Goal: Task Accomplishment & Management: Manage account settings

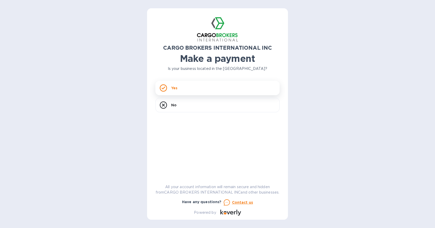
click at [179, 88] on div "Yes" at bounding box center [217, 88] width 124 height 15
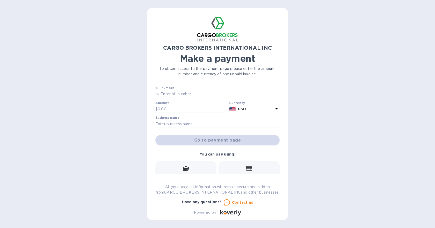
click at [195, 95] on input "text" at bounding box center [220, 94] width 120 height 8
type input "S00012345"
type input "100.00"
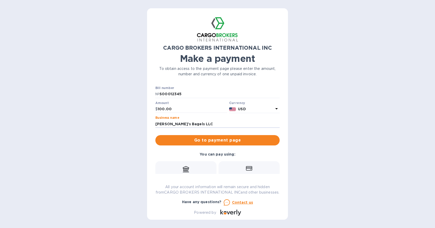
type input "Michelle's Bagels LLC"
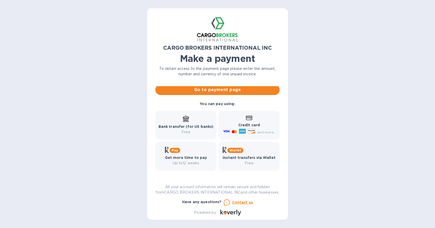
click at [181, 125] on b "Bank transfer (for US banks)" at bounding box center [186, 127] width 55 height 4
click at [188, 122] on icon at bounding box center [186, 122] width 6 height 1
click at [254, 129] on icon at bounding box center [252, 131] width 8 height 5
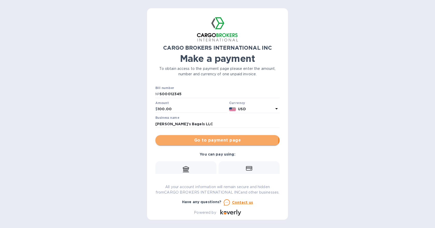
click at [211, 138] on span "Go to payment page" at bounding box center [218, 140] width 116 height 6
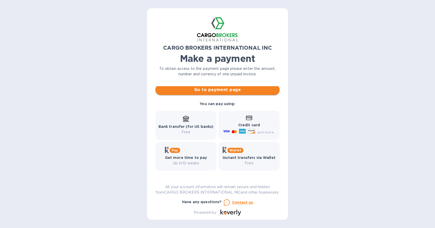
scroll to position [56, 0]
click at [197, 116] on div "Bank transfer (for US banks) Free" at bounding box center [186, 125] width 55 height 19
click at [248, 116] on icon at bounding box center [249, 118] width 6 height 4
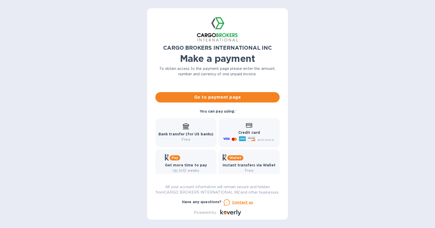
scroll to position [22, 0]
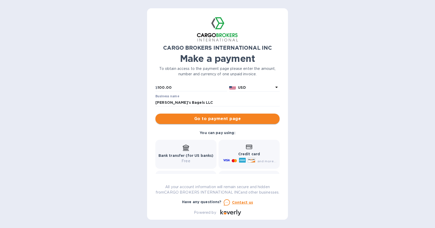
click at [223, 118] on span "Go to payment page" at bounding box center [218, 119] width 116 height 6
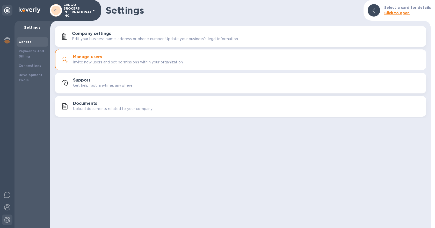
click at [82, 55] on h3 "Manage users" at bounding box center [87, 57] width 29 height 5
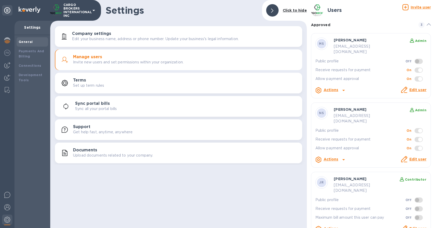
click at [415, 128] on span at bounding box center [419, 130] width 8 height 5
click at [417, 128] on span at bounding box center [419, 130] width 8 height 5
click at [345, 157] on icon at bounding box center [344, 160] width 6 height 6
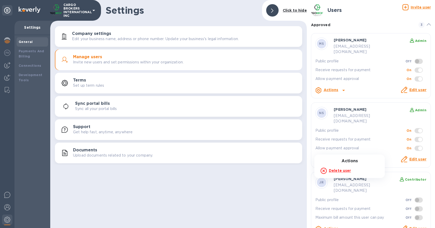
click at [416, 152] on div at bounding box center [217, 114] width 435 height 228
click at [417, 157] on link "Edit user" at bounding box center [418, 159] width 17 height 4
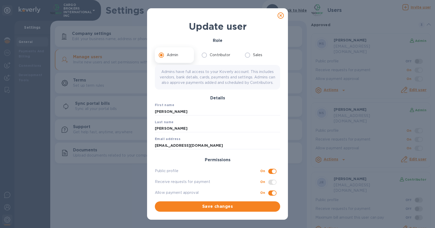
click at [272, 176] on input "checkbox" at bounding box center [274, 171] width 26 height 9
checkbox input "false"
click at [271, 187] on input "checkbox" at bounding box center [274, 182] width 26 height 9
checkbox input "false"
drag, startPoint x: 268, startPoint y: 197, endPoint x: 268, endPoint y: 202, distance: 4.7
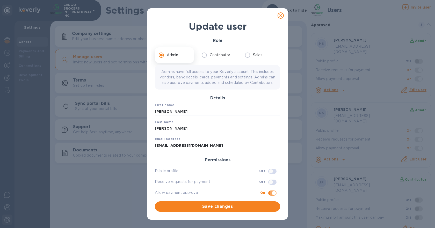
click at [268, 197] on input "checkbox" at bounding box center [274, 193] width 26 height 9
checkbox input "false"
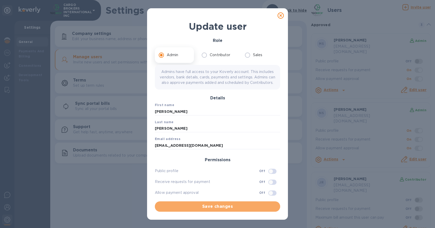
click at [262, 208] on button "Save changes" at bounding box center [217, 207] width 125 height 10
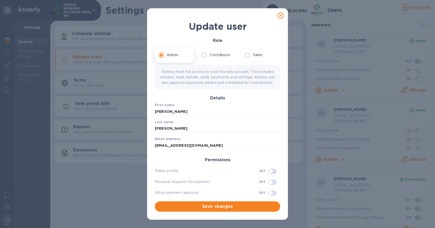
checkbox input "false"
click at [280, 15] on icon at bounding box center [281, 15] width 6 height 6
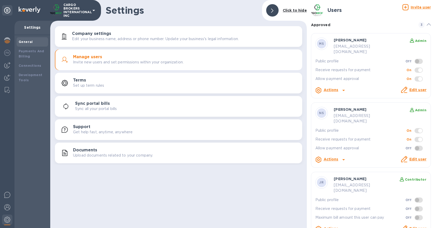
click at [418, 128] on span at bounding box center [419, 130] width 8 height 5
click at [411, 88] on link "Edit user" at bounding box center [418, 90] width 17 height 4
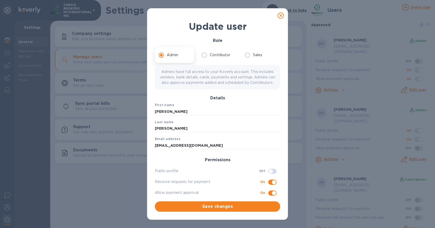
click at [268, 176] on input "checkbox" at bounding box center [271, 171] width 26 height 9
checkbox input "true"
click at [257, 210] on span "Save changes" at bounding box center [217, 207] width 117 height 6
checkbox input "true"
checkbox input "false"
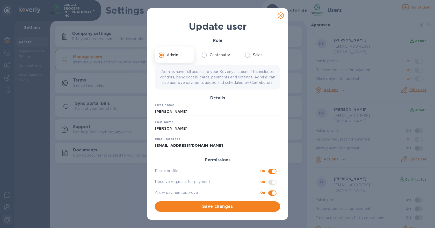
click at [281, 16] on icon at bounding box center [281, 15] width 6 height 6
checkbox input "false"
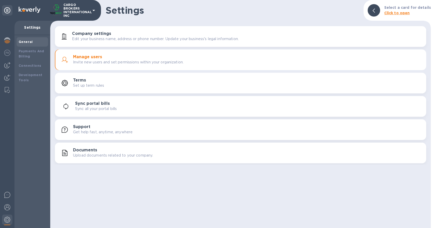
click at [85, 55] on h3 "Manage users" at bounding box center [87, 57] width 29 height 5
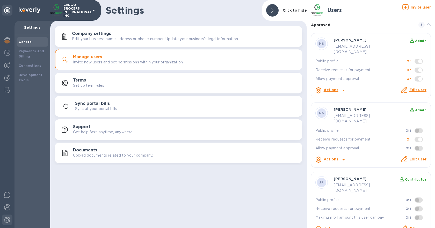
click at [413, 157] on link "Edit user" at bounding box center [418, 159] width 17 height 4
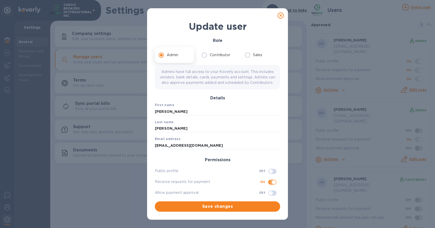
click at [270, 187] on input "checkbox" at bounding box center [274, 182] width 26 height 9
checkbox input "false"
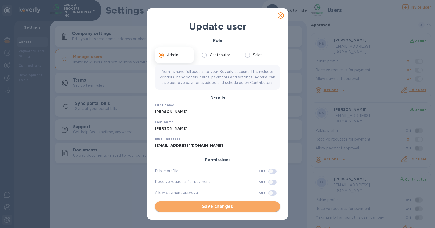
click at [260, 209] on span "Save changes" at bounding box center [217, 207] width 117 height 6
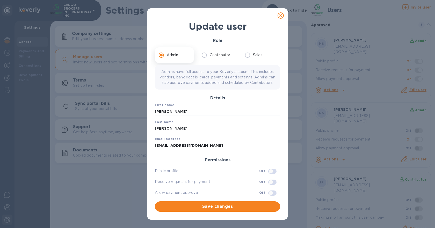
checkbox input "false"
click at [278, 15] on div at bounding box center [281, 15] width 10 height 10
click at [279, 15] on icon at bounding box center [281, 15] width 6 height 6
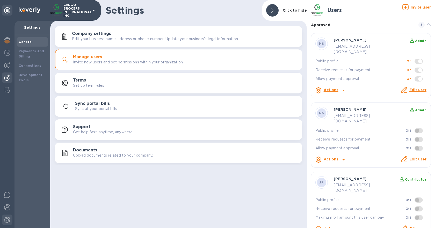
click at [9, 77] on img at bounding box center [7, 78] width 6 height 6
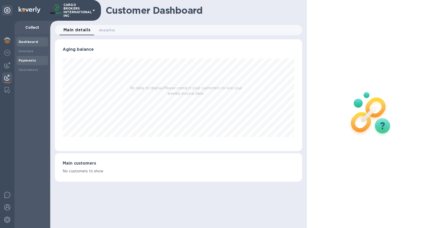
scroll to position [112, 247]
click at [30, 60] on b "Payments" at bounding box center [27, 61] width 17 height 4
